Goal: Check status: Check status

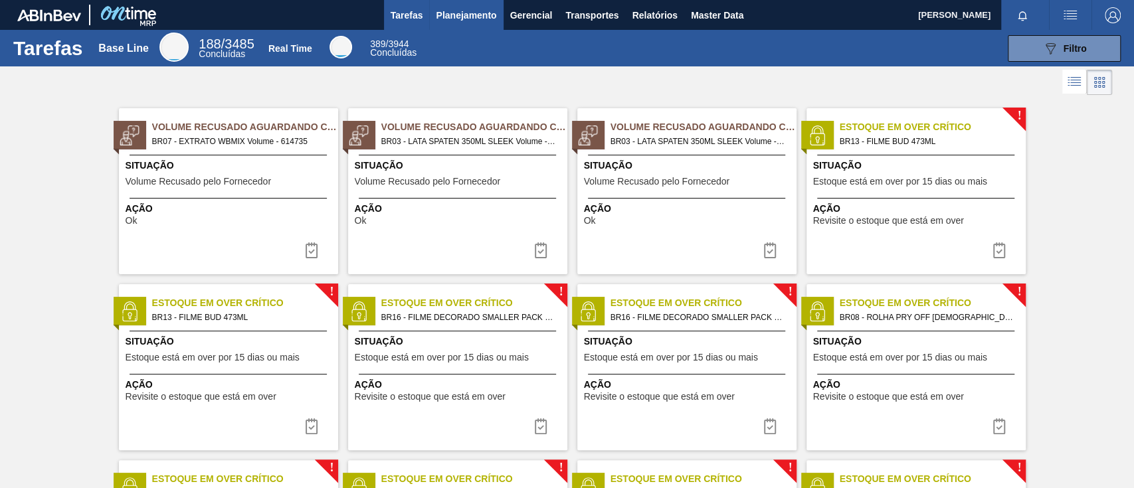
click at [480, 10] on span "Planejamento" at bounding box center [466, 15] width 60 height 16
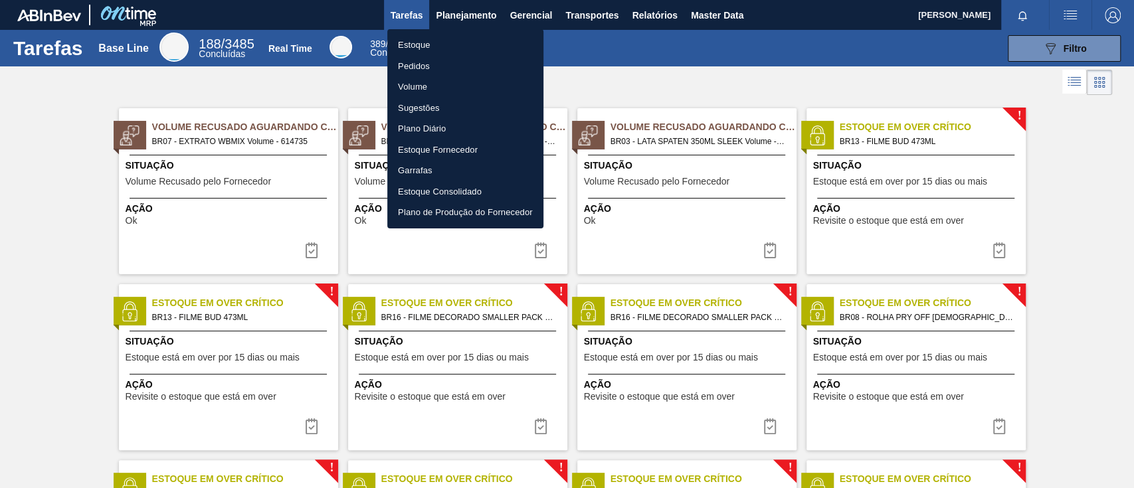
click at [423, 68] on li "Pedidos" at bounding box center [465, 66] width 156 height 21
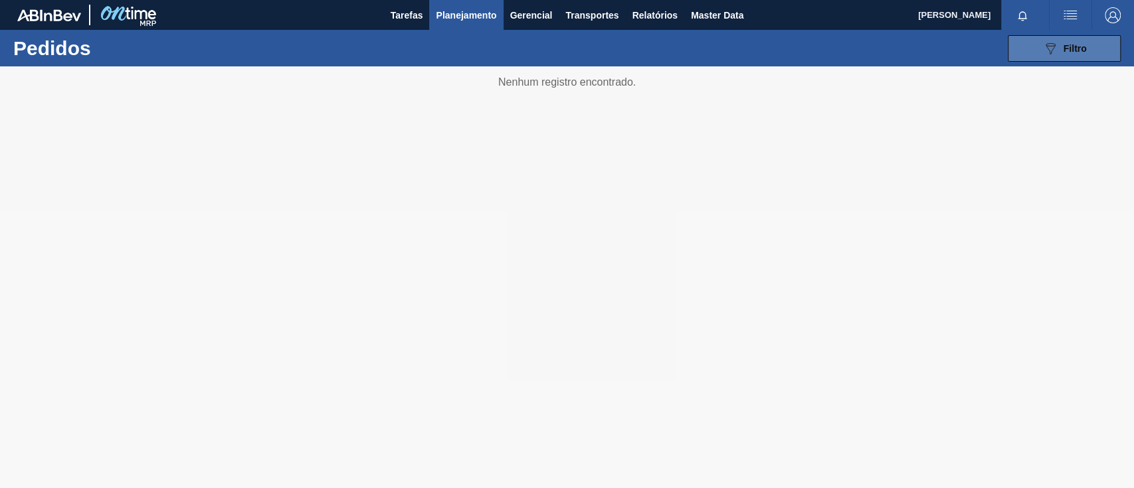
click at [1079, 52] on span "Filtro" at bounding box center [1075, 48] width 23 height 11
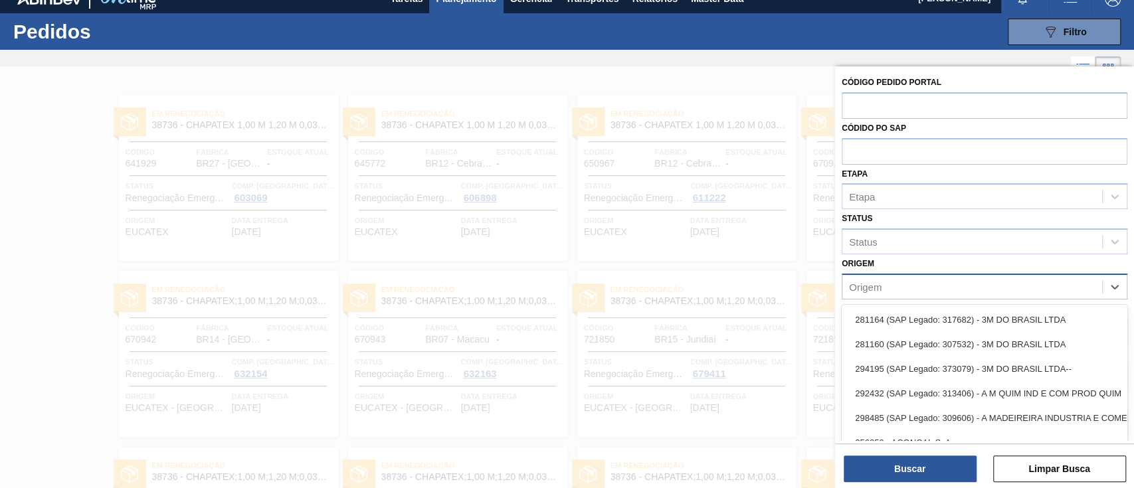
scroll to position [21, 0]
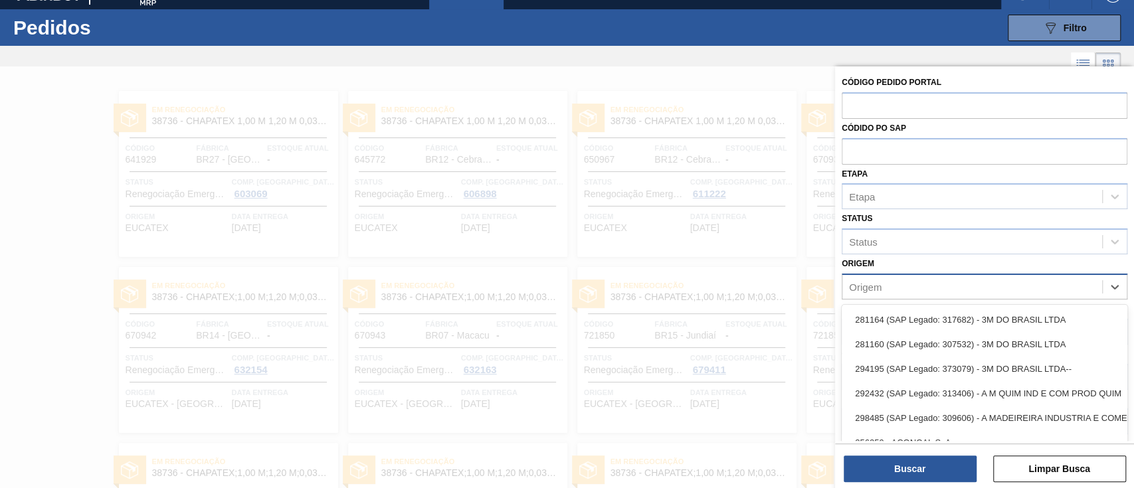
click at [865, 281] on div "Origem" at bounding box center [865, 286] width 33 height 11
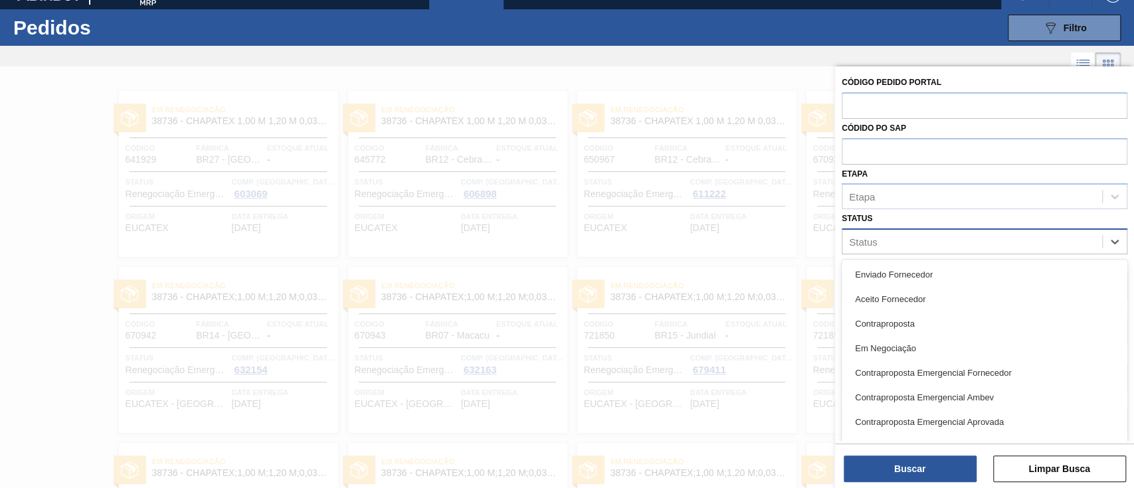
click at [907, 253] on div "Status" at bounding box center [985, 242] width 286 height 26
click at [956, 201] on div "Etapa" at bounding box center [972, 196] width 260 height 19
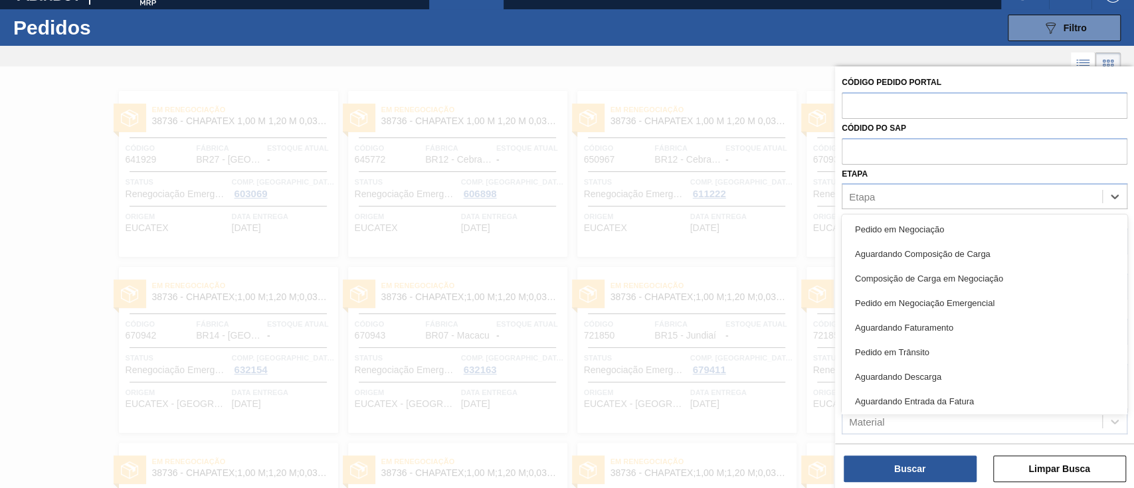
click at [788, 136] on div at bounding box center [567, 310] width 1134 height 488
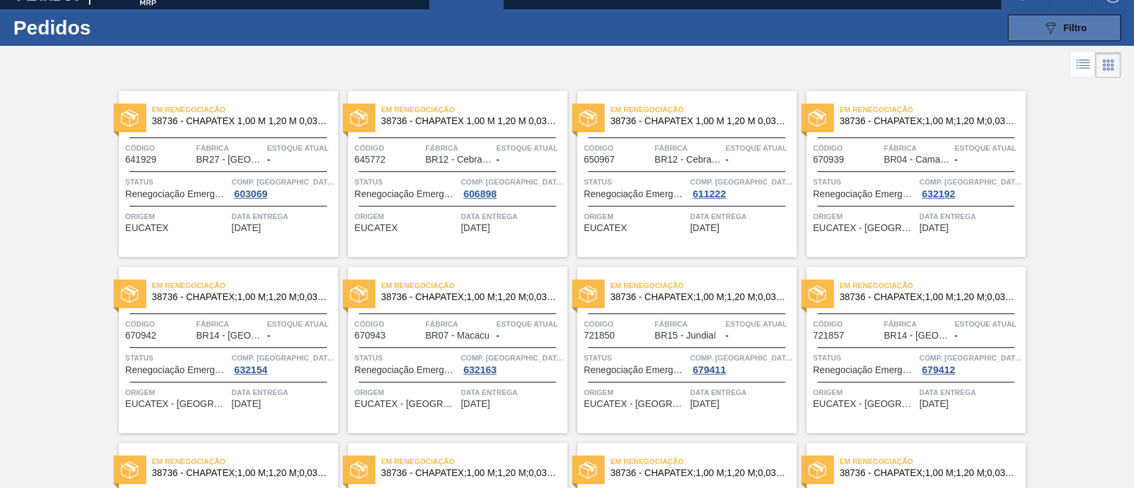
click at [1086, 21] on button "089F7B8B-B2A5-4AFE-B5C0-19BA573D28AC Filtro" at bounding box center [1064, 28] width 113 height 27
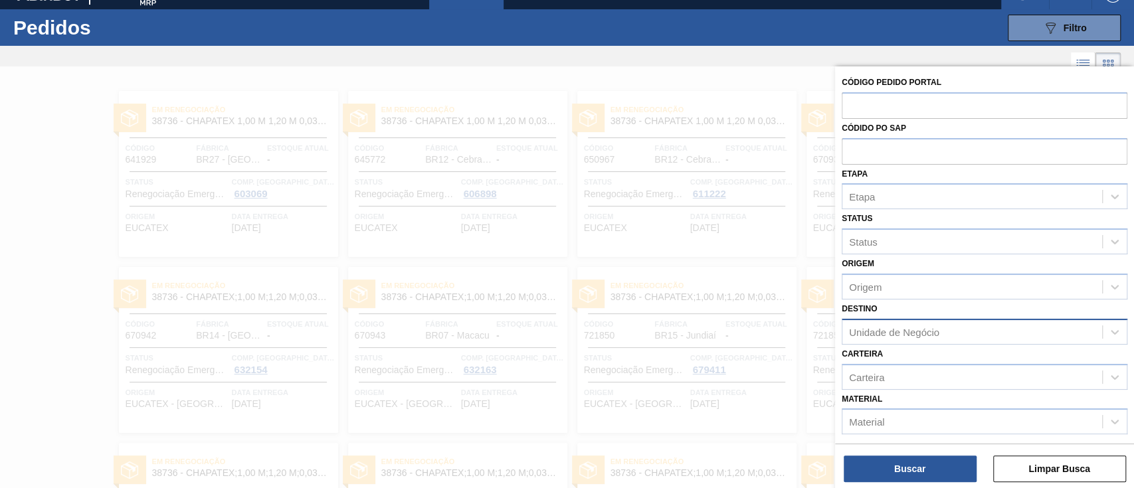
click at [869, 334] on div "Unidade de Negócio" at bounding box center [894, 331] width 90 height 11
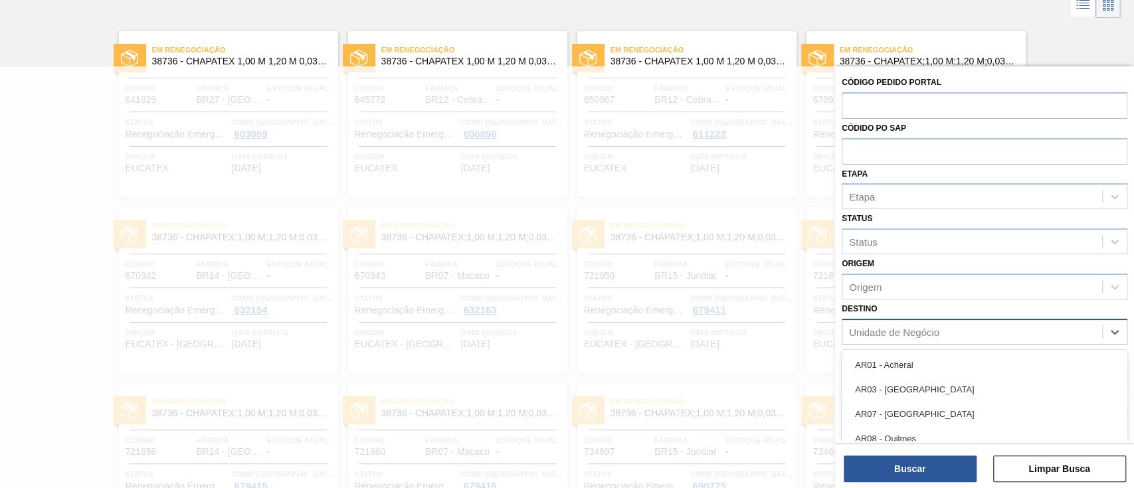
scroll to position [86, 0]
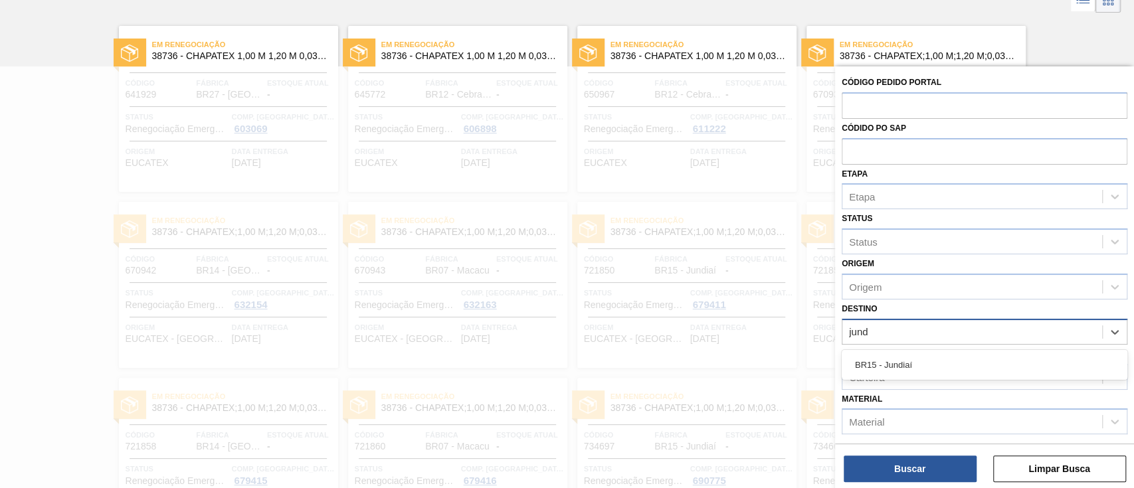
type input "jundi"
click at [872, 433] on div "Material" at bounding box center [972, 425] width 260 height 19
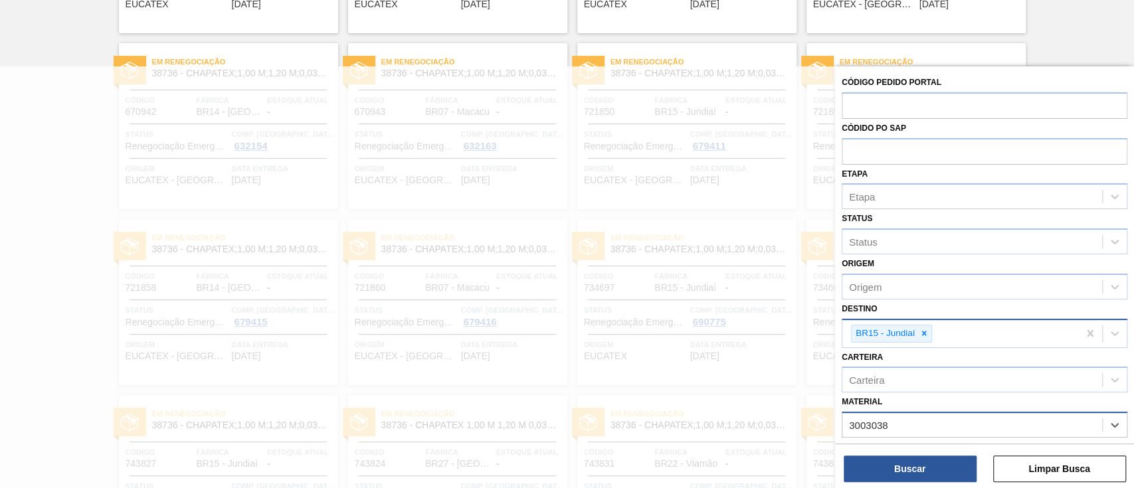
type input "30030381"
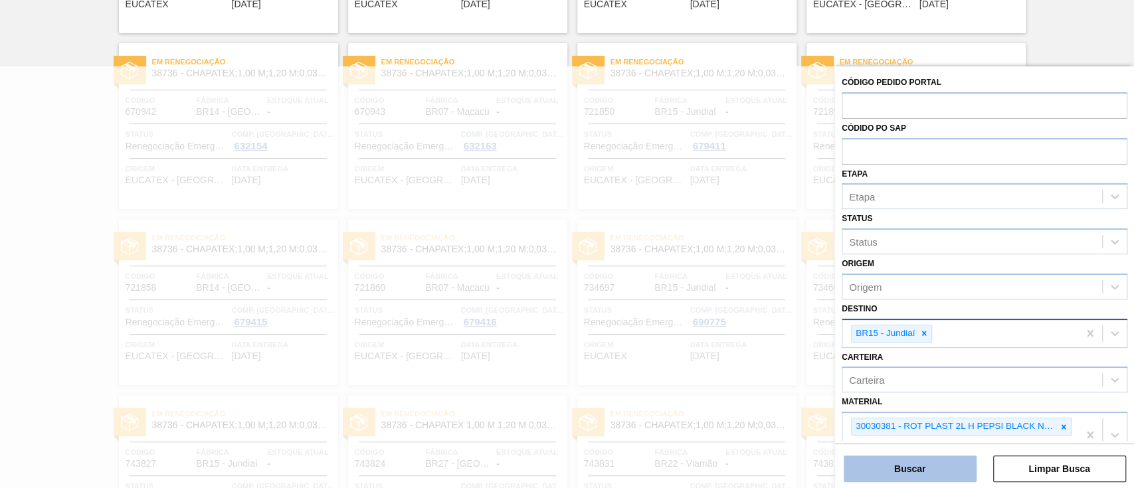
click at [902, 470] on button "Buscar" at bounding box center [910, 469] width 133 height 27
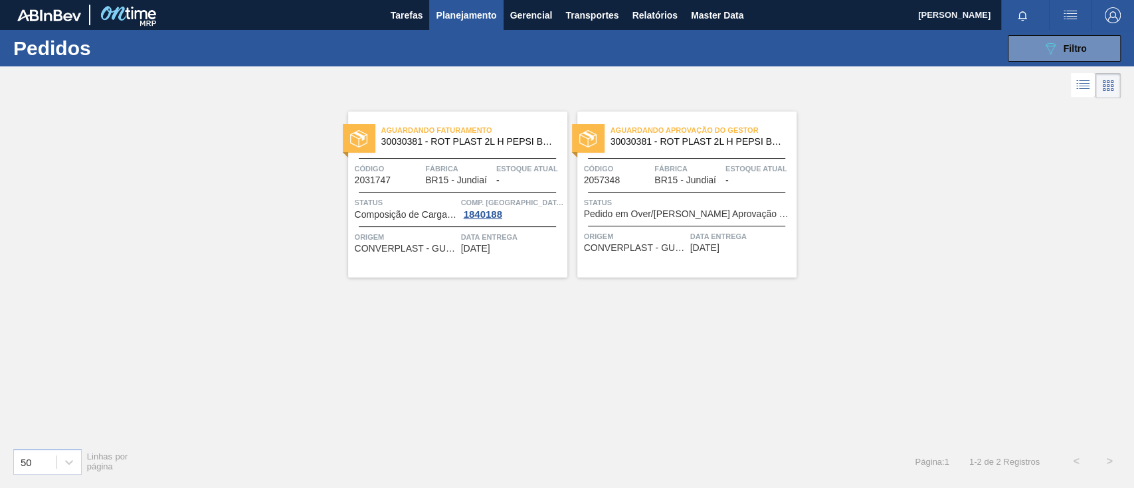
scroll to position [0, 0]
click at [628, 189] on div "Aguardando Aprovação do Gestor 30030381 - ROT PLAST 2L H PEPSI BLACK NIV24 Códi…" at bounding box center [686, 195] width 219 height 166
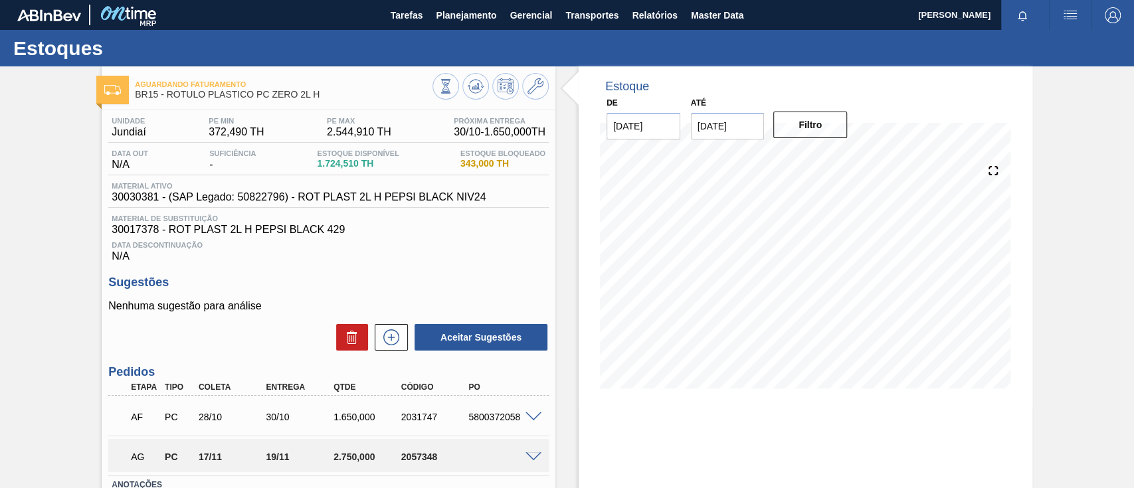
click at [532, 410] on div "AF PC 28/10 30/10 1.650,000 2031747 5800372058" at bounding box center [328, 415] width 440 height 33
click at [531, 415] on span at bounding box center [533, 418] width 16 height 10
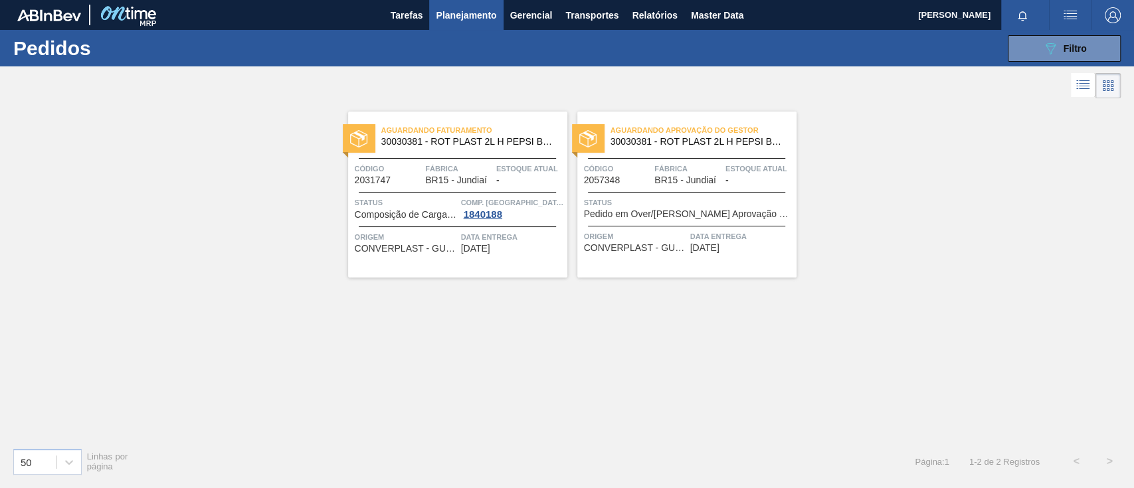
click at [457, 196] on div "Status Composição de Carga Aceita Comp. Carga 1840188" at bounding box center [457, 208] width 219 height 24
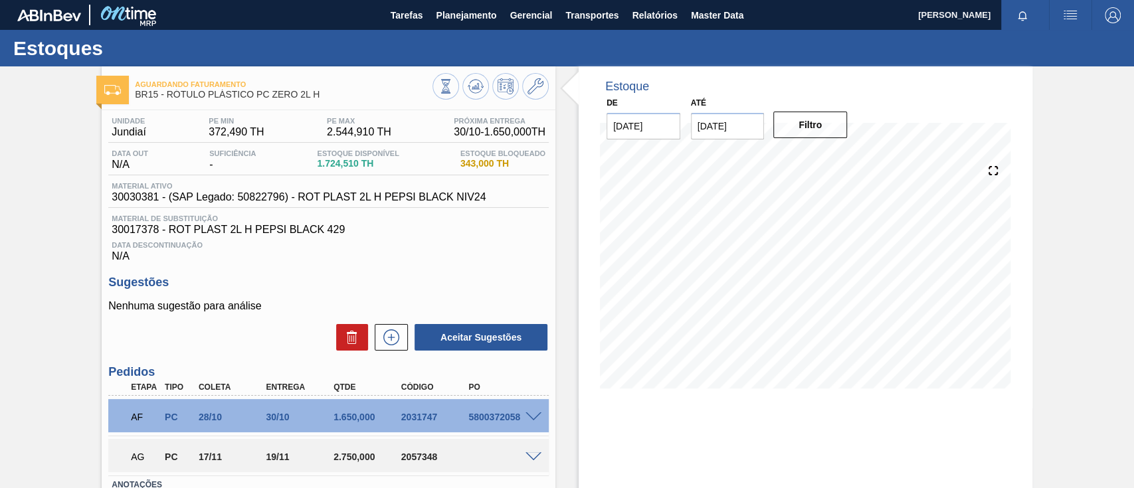
scroll to position [27, 0]
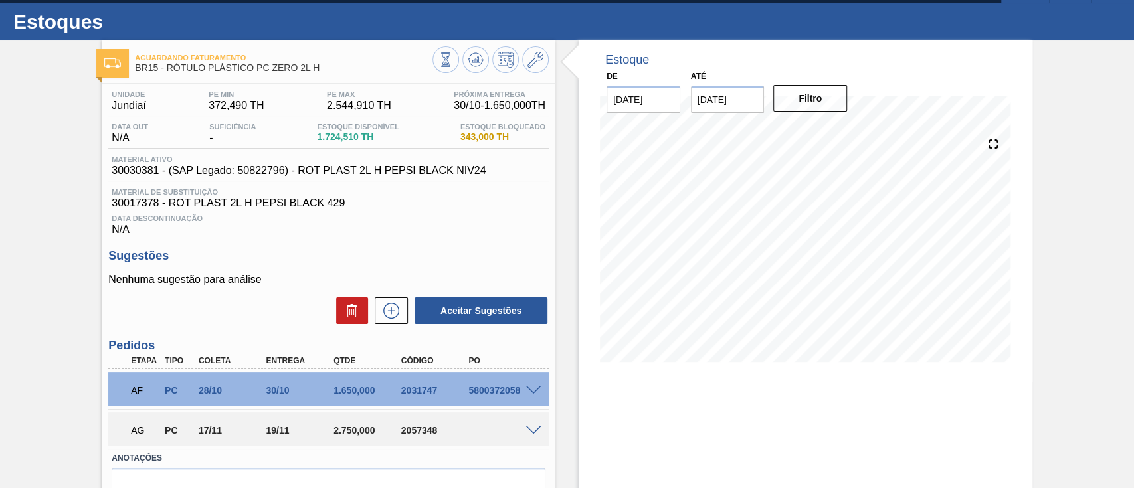
drag, startPoint x: 1129, startPoint y: 235, endPoint x: 1124, endPoint y: 353, distance: 118.3
click at [1124, 353] on div "Aguardando Faturamento BR15 - RÓTULO PLÁSTICO PC ZERO 2L H Unidade Jundiaí PE M…" at bounding box center [567, 299] width 1134 height 518
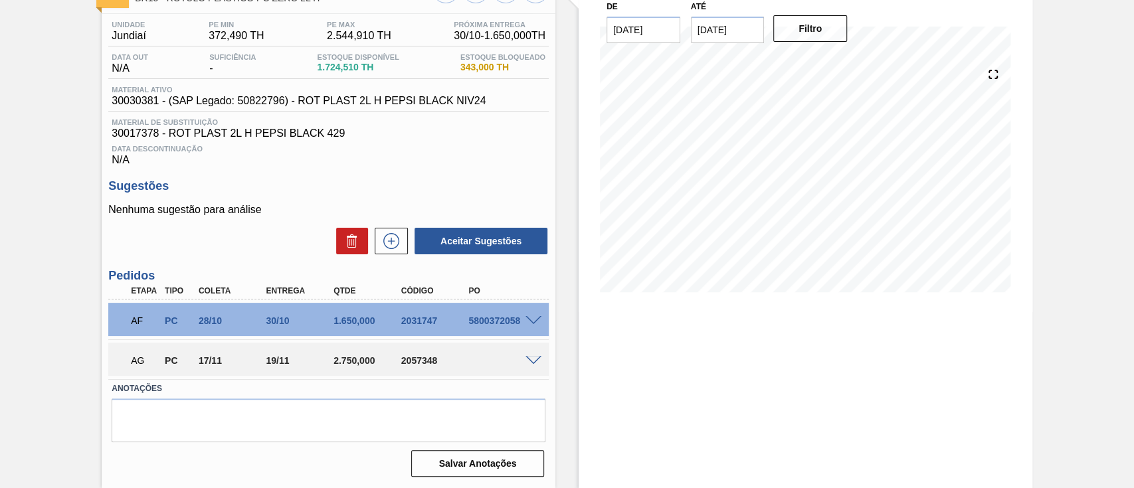
click at [531, 318] on span at bounding box center [533, 321] width 16 height 10
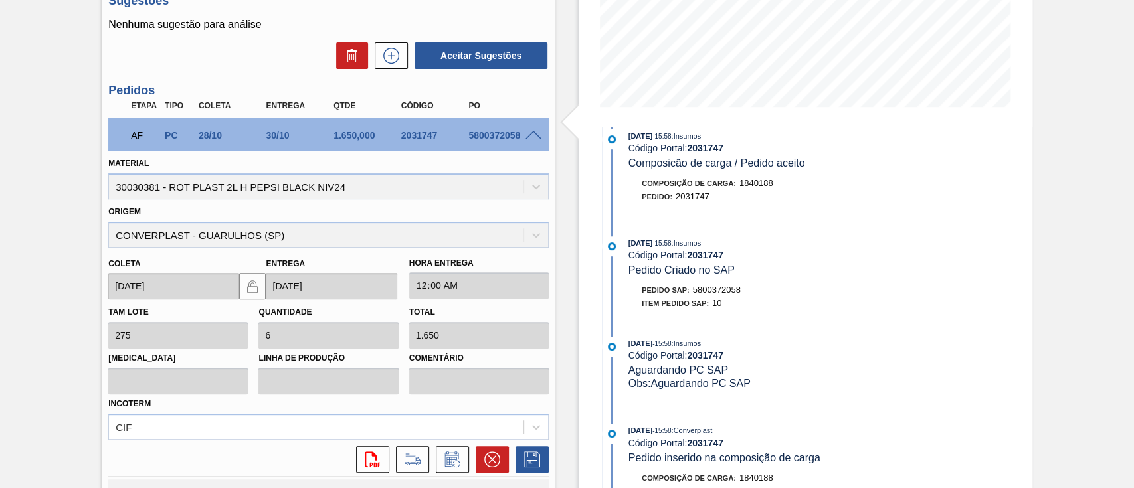
scroll to position [0, 0]
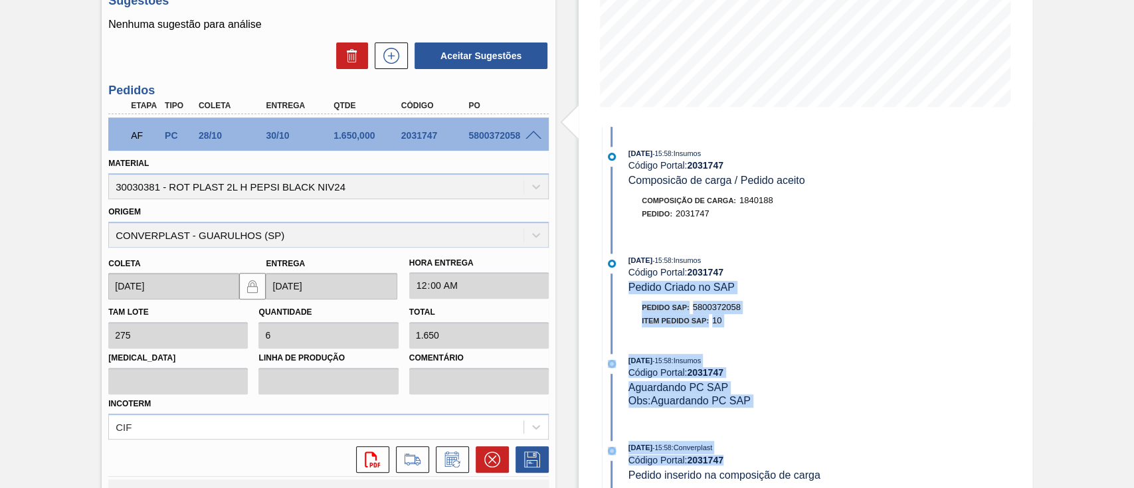
drag, startPoint x: 943, startPoint y: 289, endPoint x: 932, endPoint y: 471, distance: 182.3
click at [932, 471] on div "Estoque De [DATE] Até [DATE] Filtro 26/10 Projeção de Estoque 906.812 [DOMAIN_N…" at bounding box center [806, 206] width 454 height 843
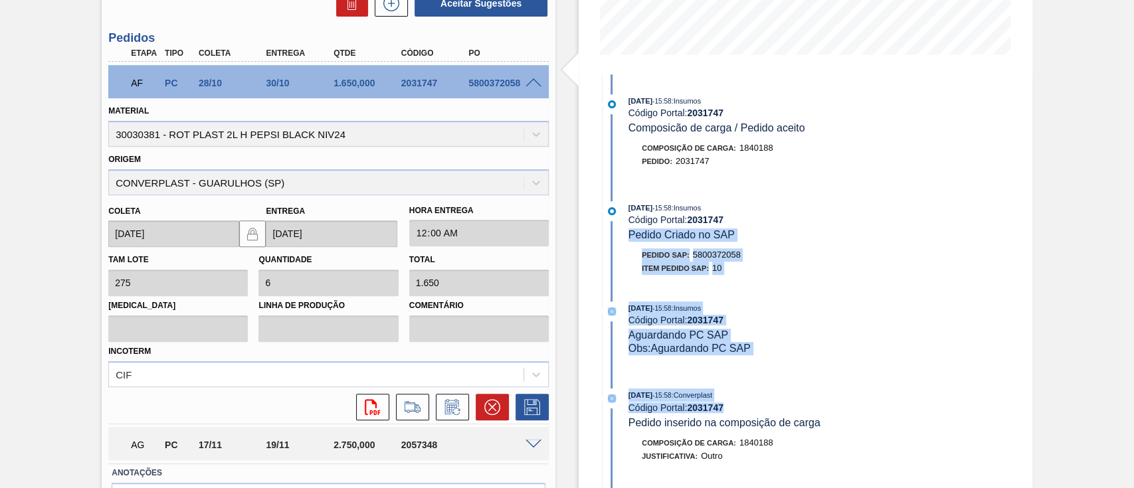
scroll to position [191, 0]
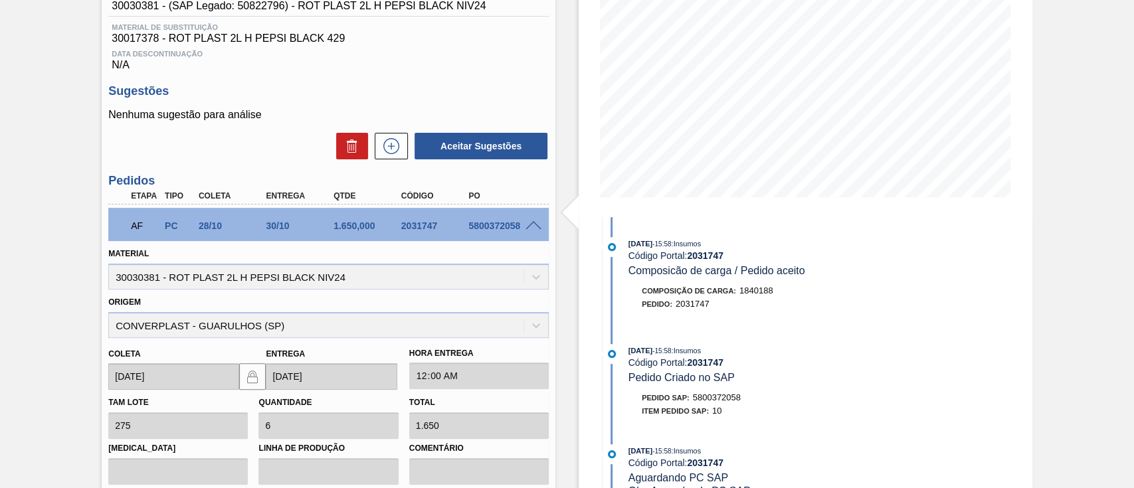
click at [532, 227] on span at bounding box center [533, 226] width 16 height 10
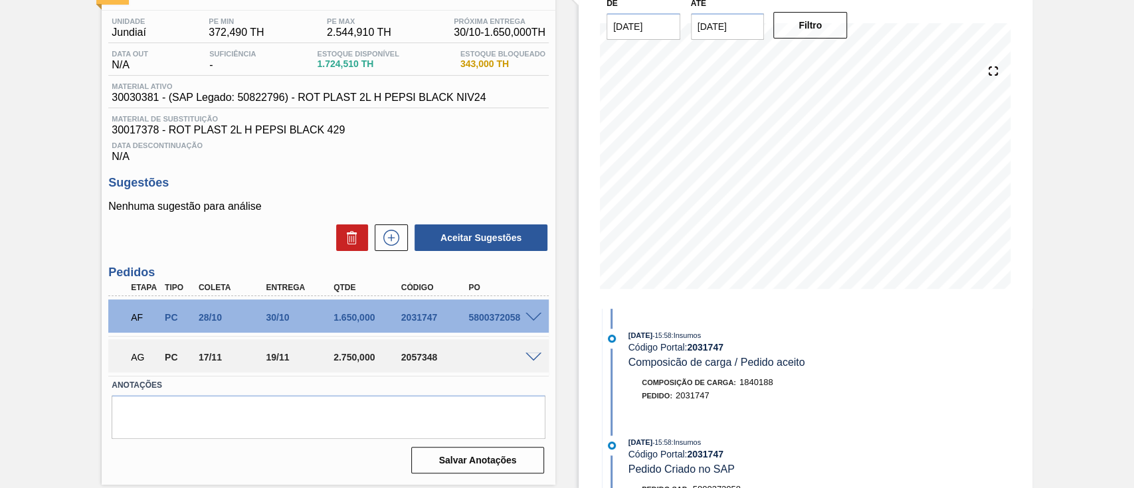
scroll to position [99, 0]
click at [522, 355] on div at bounding box center [535, 357] width 27 height 10
click at [526, 357] on span at bounding box center [533, 358] width 16 height 10
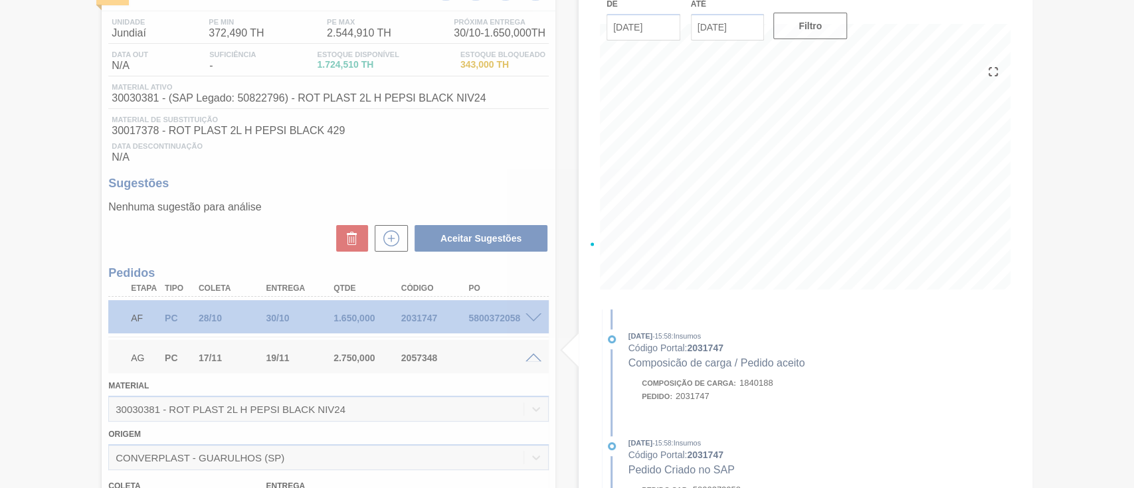
scroll to position [191, 0]
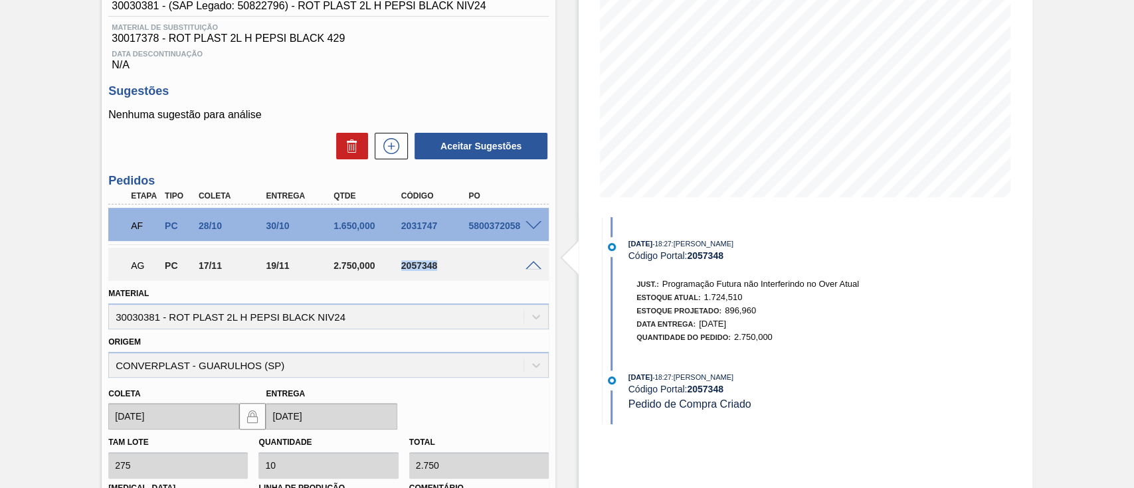
drag, startPoint x: 452, startPoint y: 274, endPoint x: 399, endPoint y: 272, distance: 52.5
click at [399, 272] on div "AG PC 17/11 19/11 2.750,000 2057348" at bounding box center [324, 264] width 405 height 27
click at [810, 324] on div "Data Entrega: [DATE]" at bounding box center [747, 324] width 223 height 13
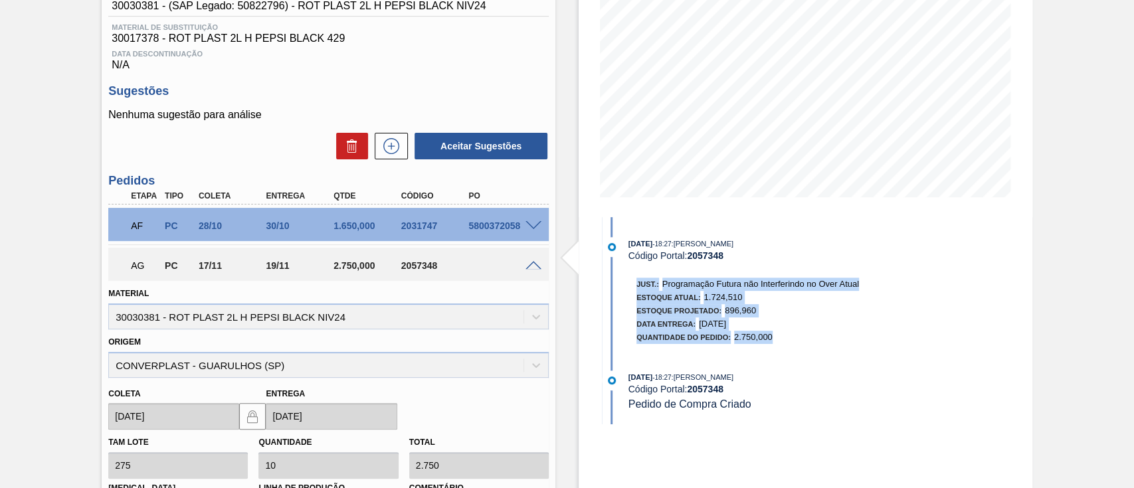
drag, startPoint x: 632, startPoint y: 281, endPoint x: 793, endPoint y: 341, distance: 171.8
click at [793, 341] on div "Just.: Programação Futura não Interferindo no Over Atual Estoque Atual: 1.724,5…" at bounding box center [741, 311] width 236 height 66
click at [810, 326] on div "Data Entrega: [DATE]" at bounding box center [747, 324] width 223 height 13
drag, startPoint x: 633, startPoint y: 277, endPoint x: 888, endPoint y: 290, distance: 255.4
click at [888, 290] on div "Just.: Programação Futura não Interferindo no Over Atual Estoque Atual: 1.724,5…" at bounding box center [799, 309] width 353 height 70
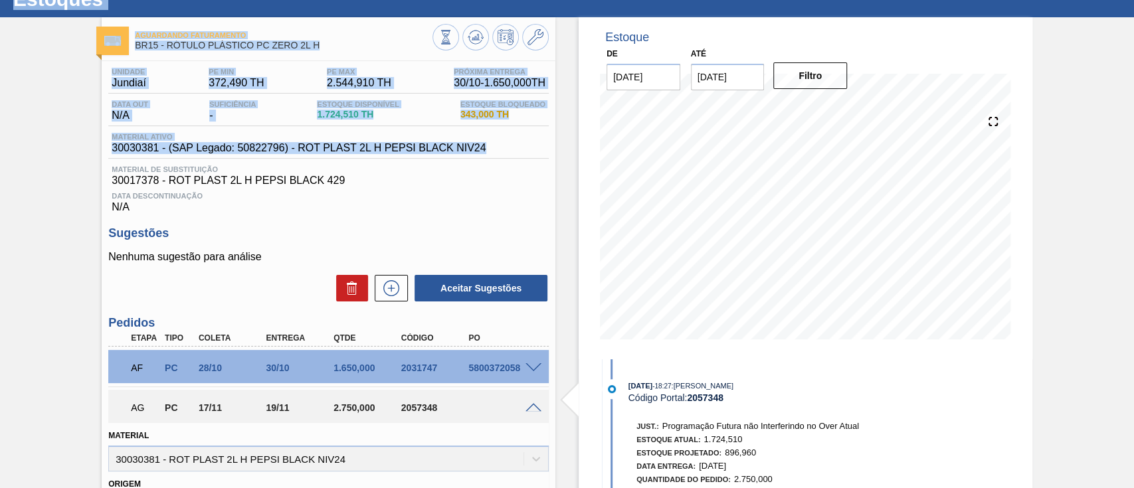
scroll to position [0, 0]
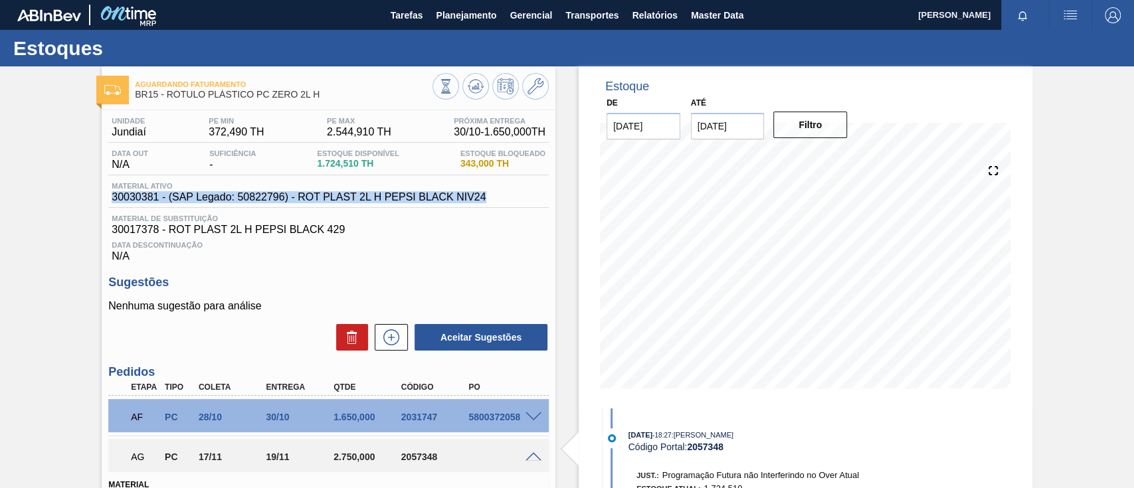
drag, startPoint x: 507, startPoint y: 8, endPoint x: 92, endPoint y: 205, distance: 459.7
click at [92, 205] on div "Aguardando Faturamento BR15 - RÓTULO PLÁSTICO PC ZERO 2L H Unidade Jundiaí PE M…" at bounding box center [567, 486] width 1134 height 840
copy span "30030381 - (SAP Legado: 50822796) - ROT PLAST 2L H PEPSI BLACK NIV24"
